Goal: Check status

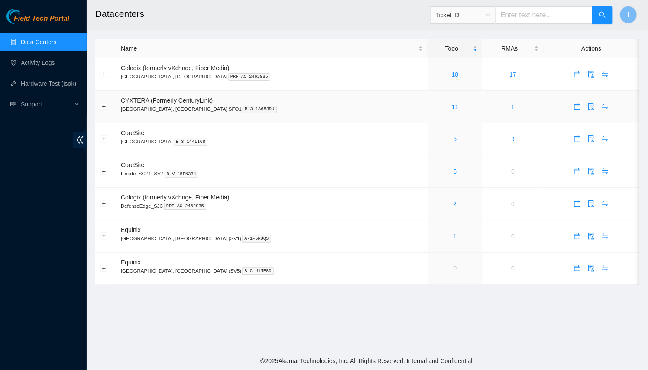
click at [433, 110] on div "11" at bounding box center [455, 107] width 45 height 10
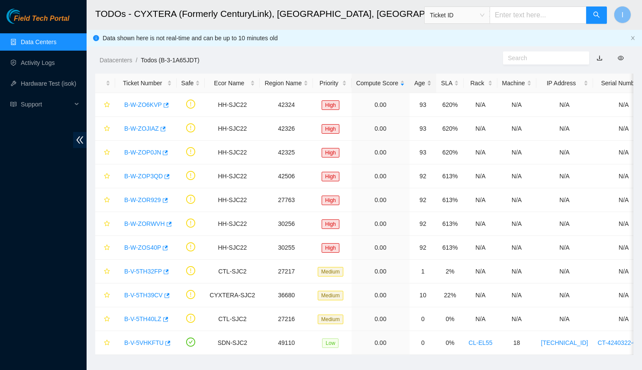
click at [416, 81] on div "Age" at bounding box center [422, 83] width 17 height 10
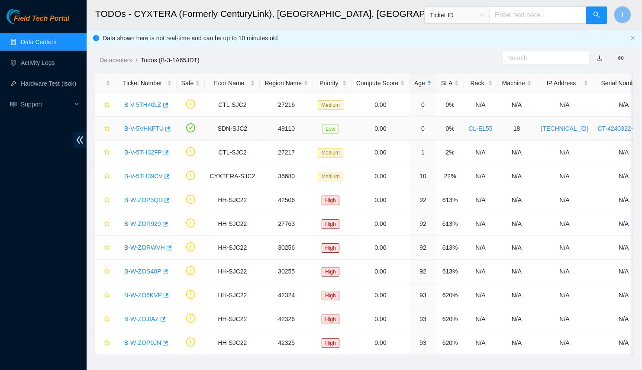
click at [143, 132] on link "B-V-5VHKFTU" at bounding box center [143, 128] width 39 height 7
click at [139, 103] on link "B-V-5TH40LZ" at bounding box center [142, 104] width 37 height 7
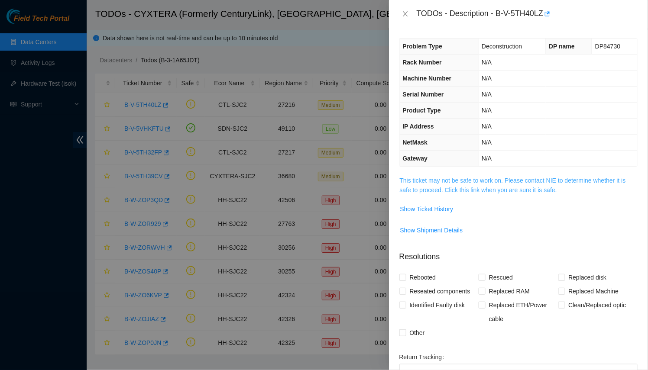
click at [422, 177] on link "This ticket may not be safe to work on. Please contact NIE to determine whether…" at bounding box center [513, 185] width 226 height 16
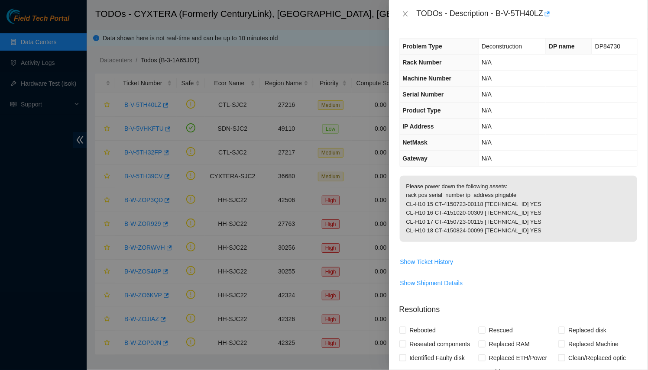
click at [168, 158] on div at bounding box center [324, 185] width 648 height 370
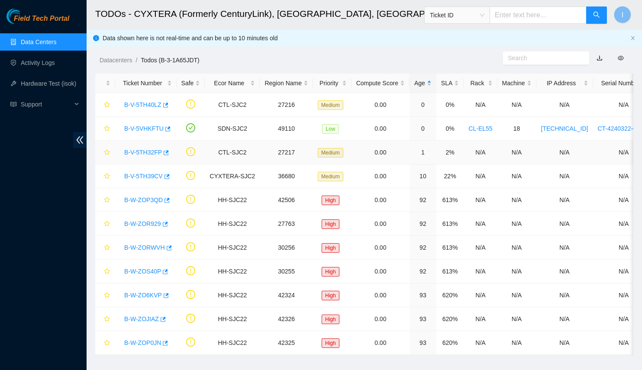
click at [156, 157] on div "B-V-5TH32FP" at bounding box center [146, 152] width 52 height 14
click at [146, 152] on link "B-V-5TH32FP" at bounding box center [143, 152] width 38 height 7
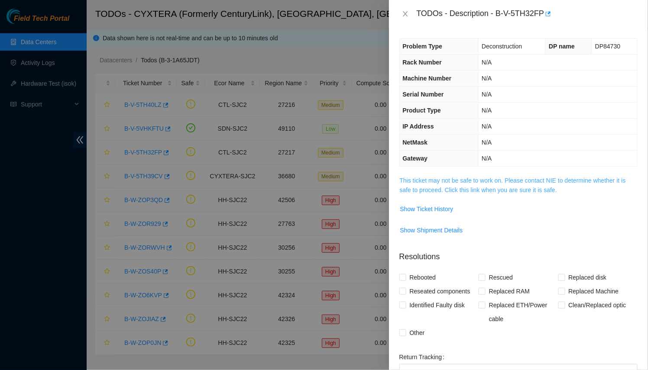
click at [434, 186] on link "This ticket may not be safe to work on. Please contact NIE to determine whether…" at bounding box center [513, 185] width 226 height 16
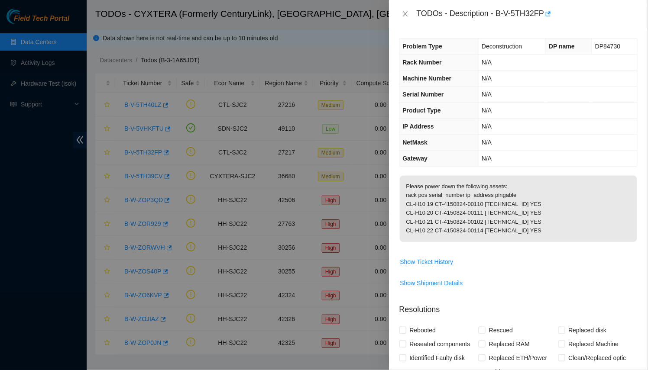
click at [118, 116] on div at bounding box center [324, 185] width 648 height 370
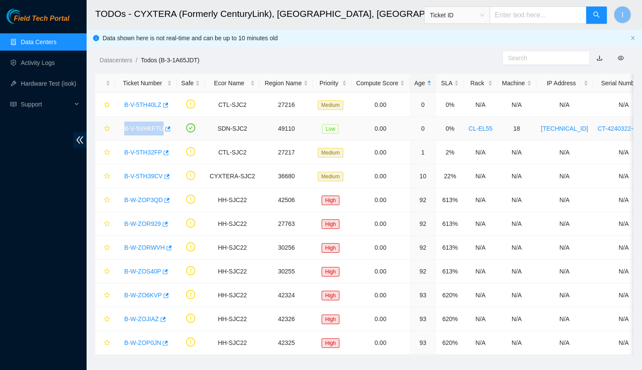
drag, startPoint x: 119, startPoint y: 129, endPoint x: 168, endPoint y: 133, distance: 48.7
click at [168, 133] on td "B-V-5VHKFTU" at bounding box center [145, 129] width 61 height 24
copy link "B-V-5VHKFTU"
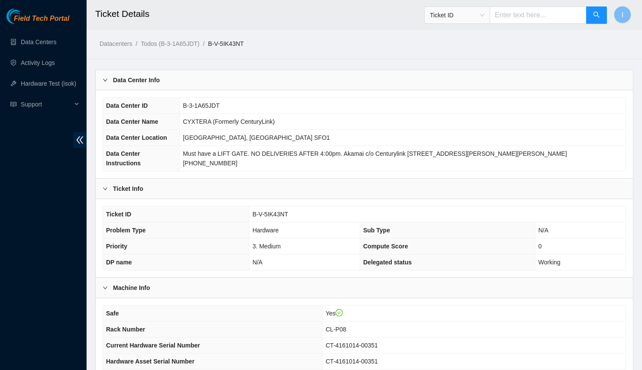
scroll to position [163, 0]
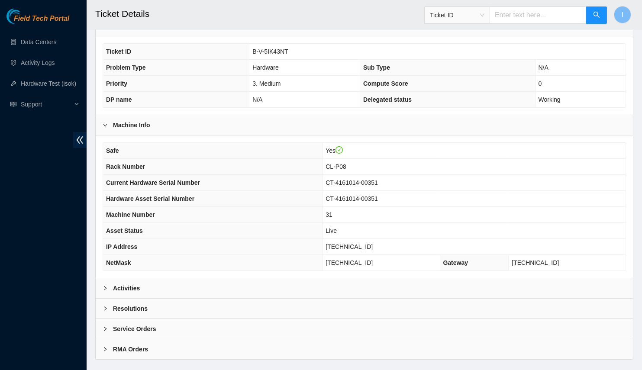
click at [178, 278] on div "Activities" at bounding box center [364, 288] width 537 height 20
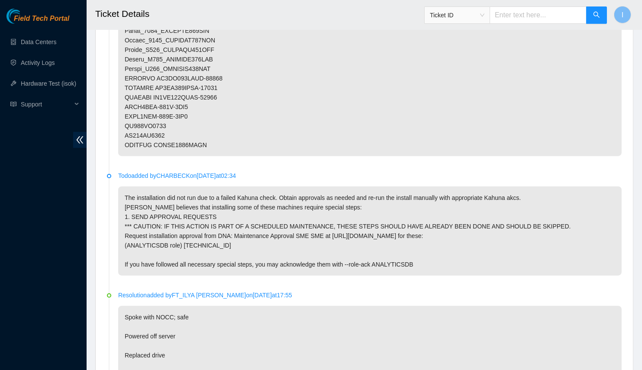
scroll to position [1506, 0]
click at [244, 186] on p "The installation did not run due to a failed Kahuna check. Obtain approvals as …" at bounding box center [370, 230] width 504 height 89
click at [362, 191] on p "The installation did not run due to a failed Kahuna check. Obtain approvals as …" at bounding box center [370, 230] width 504 height 89
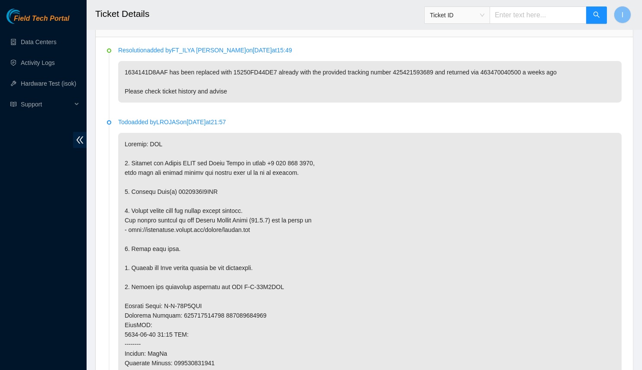
scroll to position [425, 0]
click at [181, 171] on p at bounding box center [370, 363] width 504 height 461
click at [184, 174] on p at bounding box center [370, 363] width 504 height 461
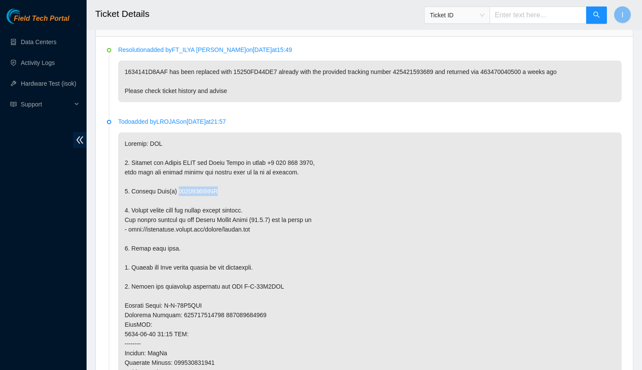
copy p "1634141D8AAF"
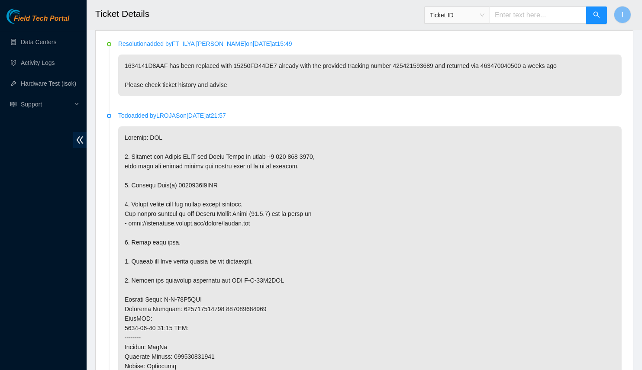
scroll to position [416, 0]
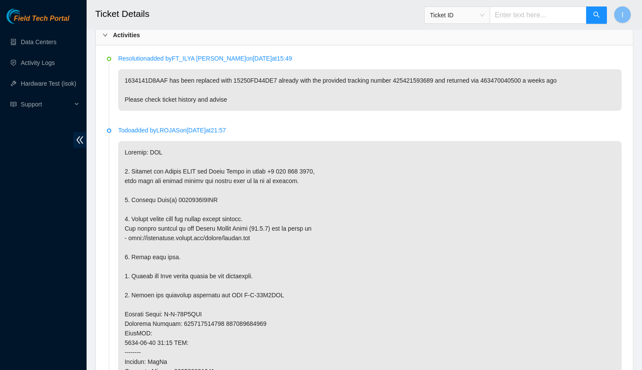
click at [454, 126] on p "Todo added by LROJAS on 2025-09-08 at 21:57" at bounding box center [370, 131] width 504 height 10
click at [217, 85] on p "1634141D8AAF has been replaced with 15250FD44DE7 already with the provided trac…" at bounding box center [370, 90] width 504 height 42
